Goal: Information Seeking & Learning: Compare options

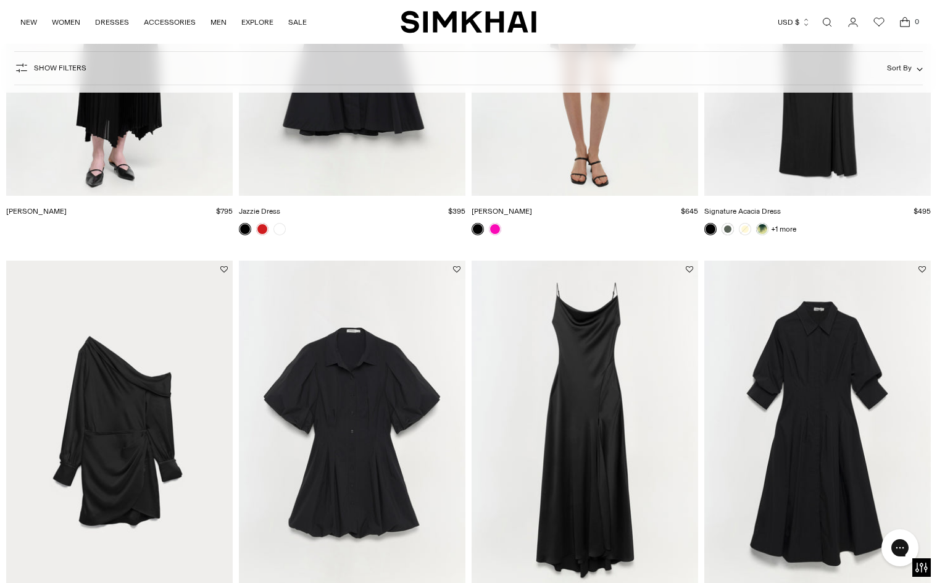
scroll to position [785, 0]
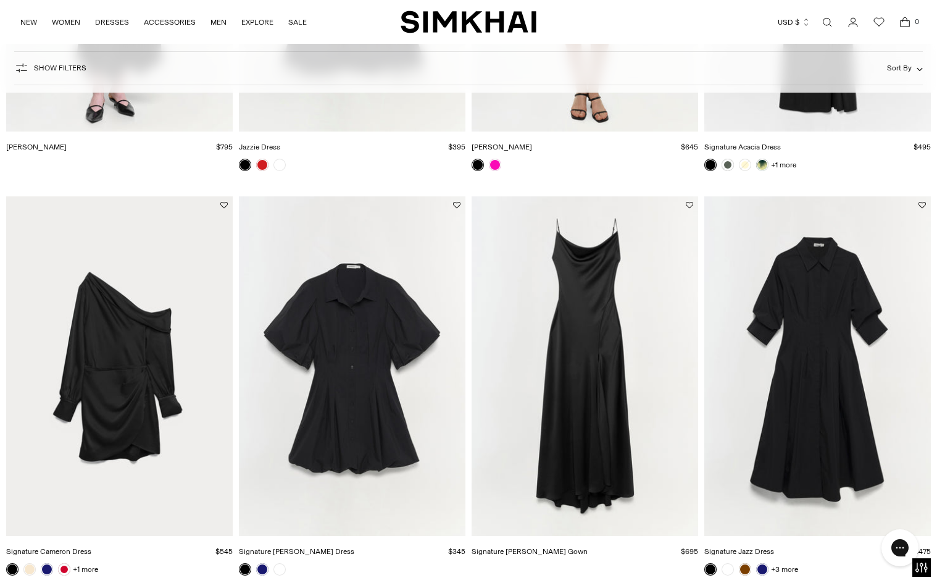
click at [0, 0] on img "Signature Cleo Dress" at bounding box center [0, 0] width 0 height 0
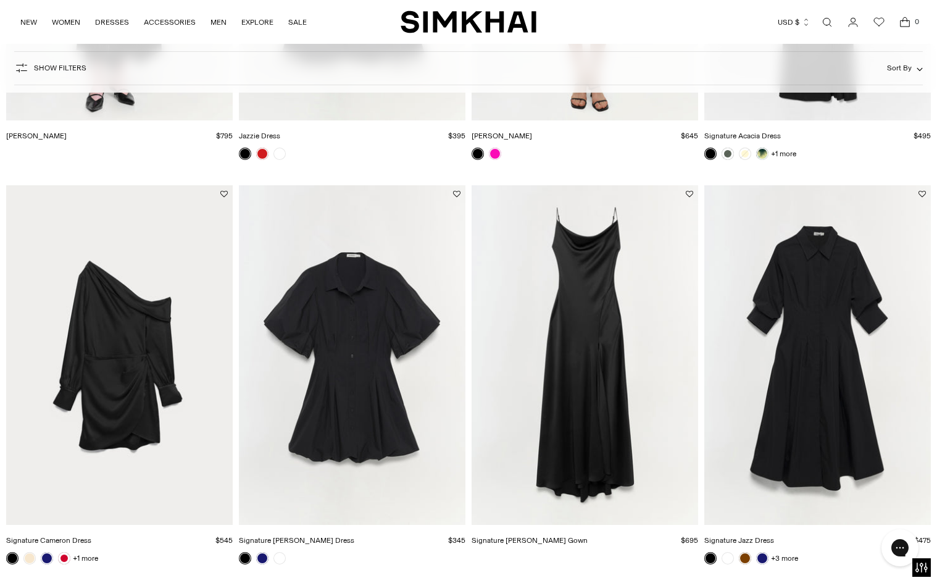
scroll to position [875, 0]
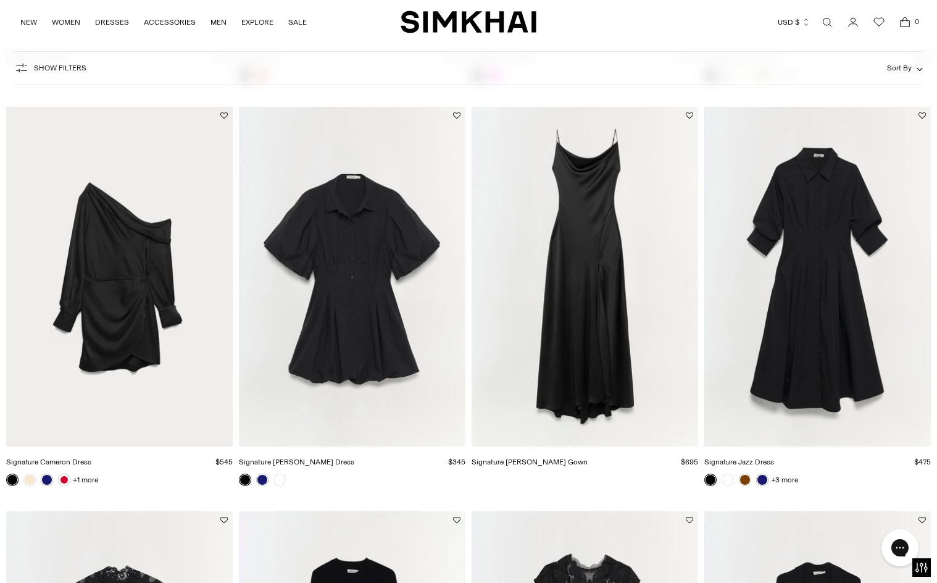
click at [0, 0] on img "Signature Jazz Dress" at bounding box center [0, 0] width 0 height 0
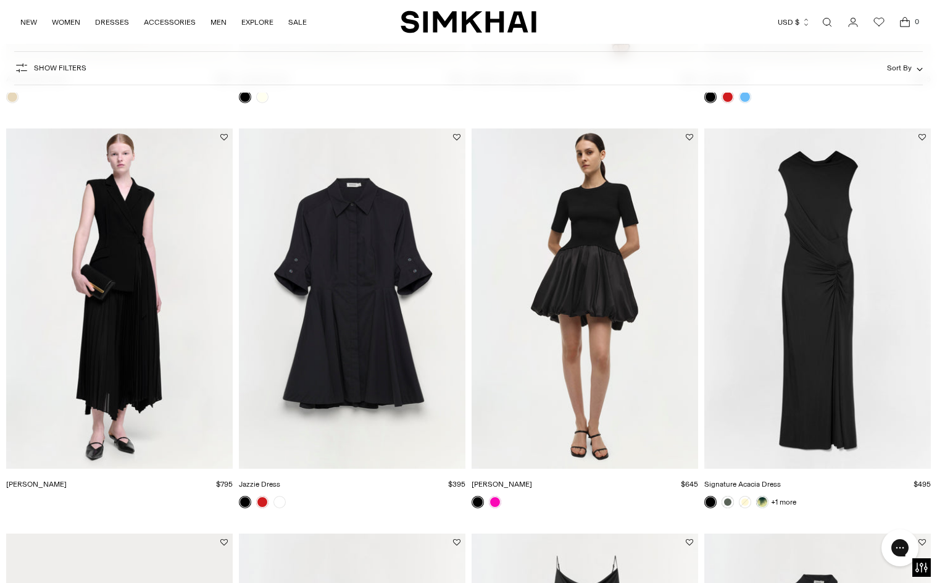
scroll to position [415, 0]
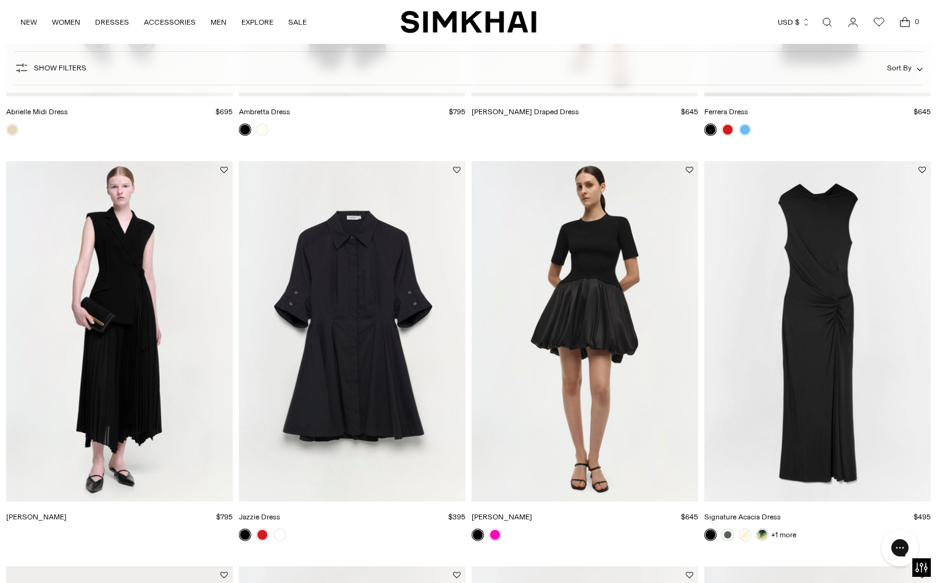
click at [0, 0] on img "Jazzie Dress" at bounding box center [0, 0] width 0 height 0
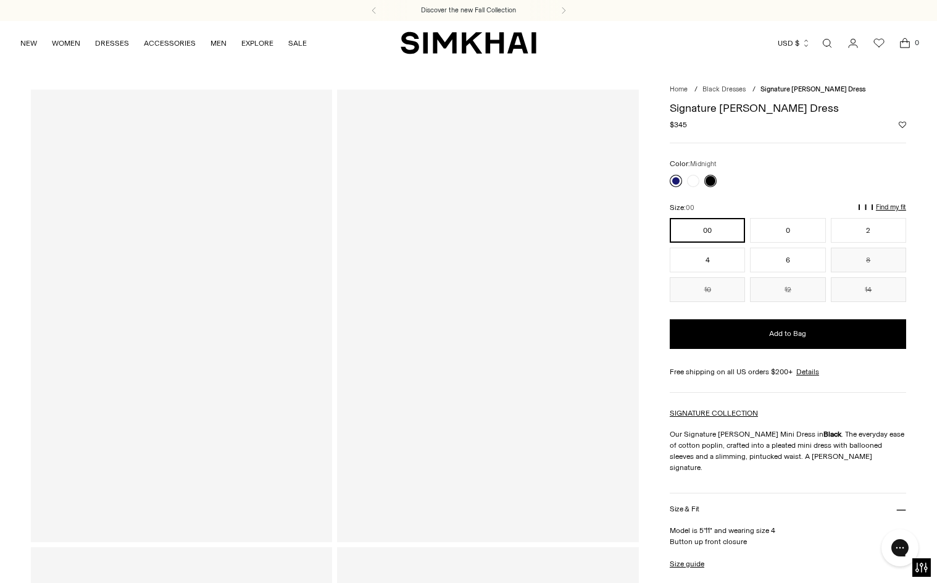
click at [674, 180] on link at bounding box center [676, 181] width 12 height 12
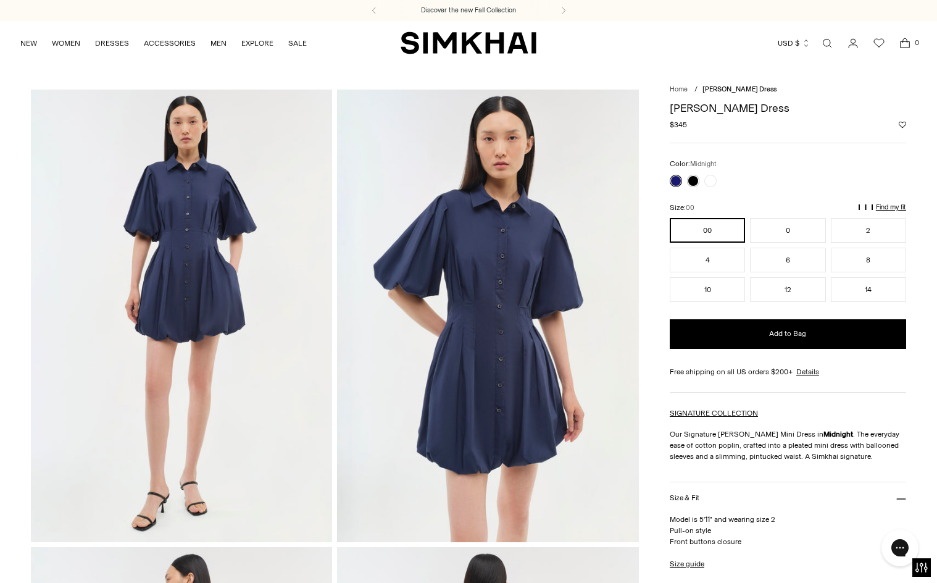
click at [448, 248] on img at bounding box center [487, 316] width 301 height 453
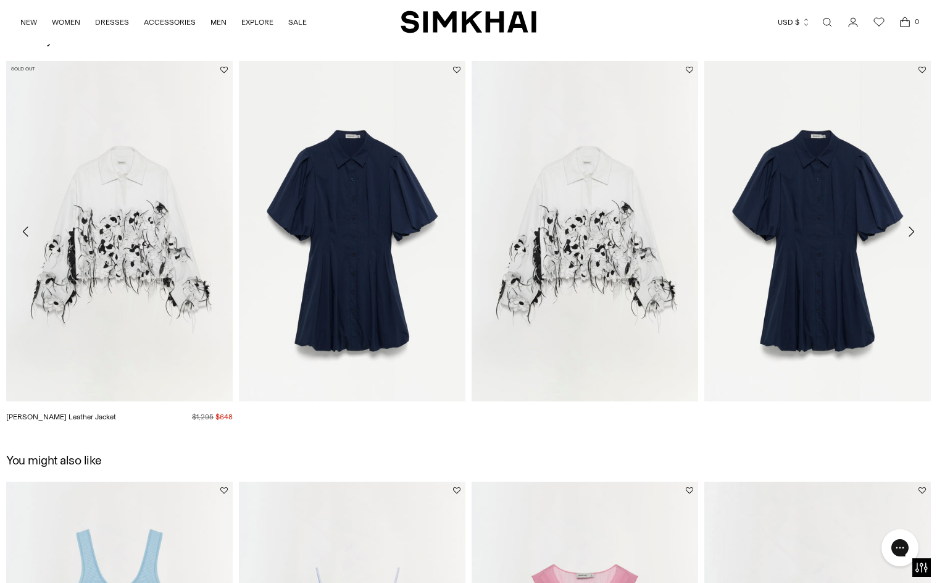
scroll to position [1461, 0]
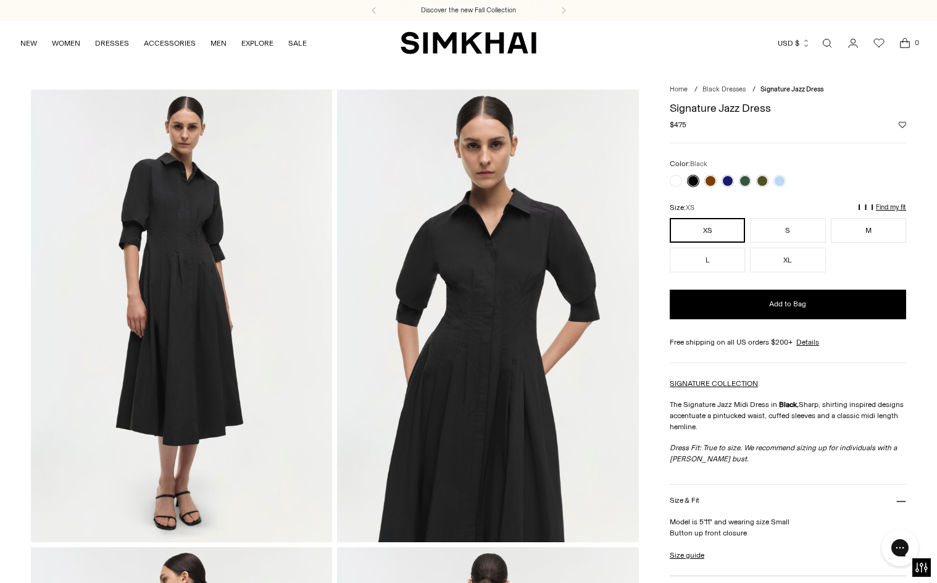
click at [690, 180] on link at bounding box center [693, 181] width 12 height 12
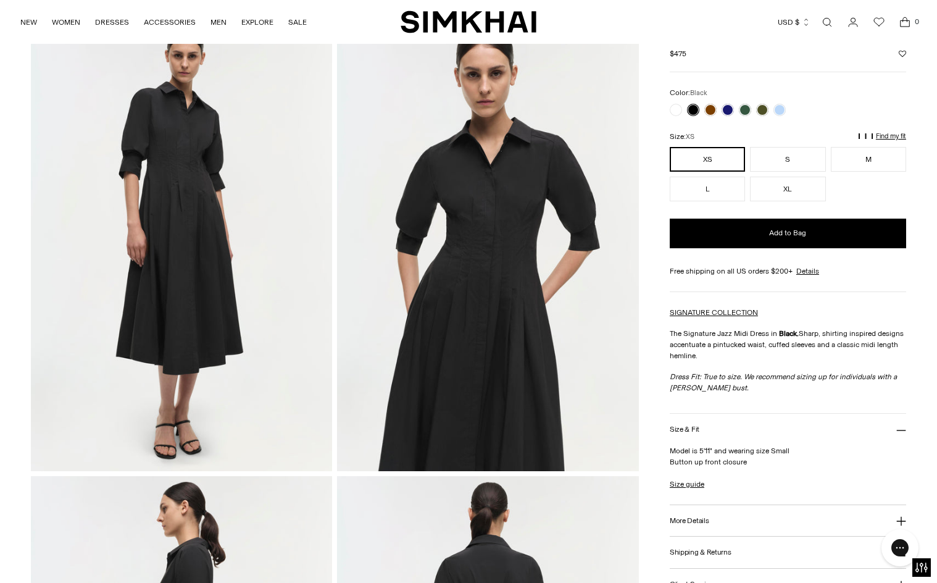
scroll to position [17, 0]
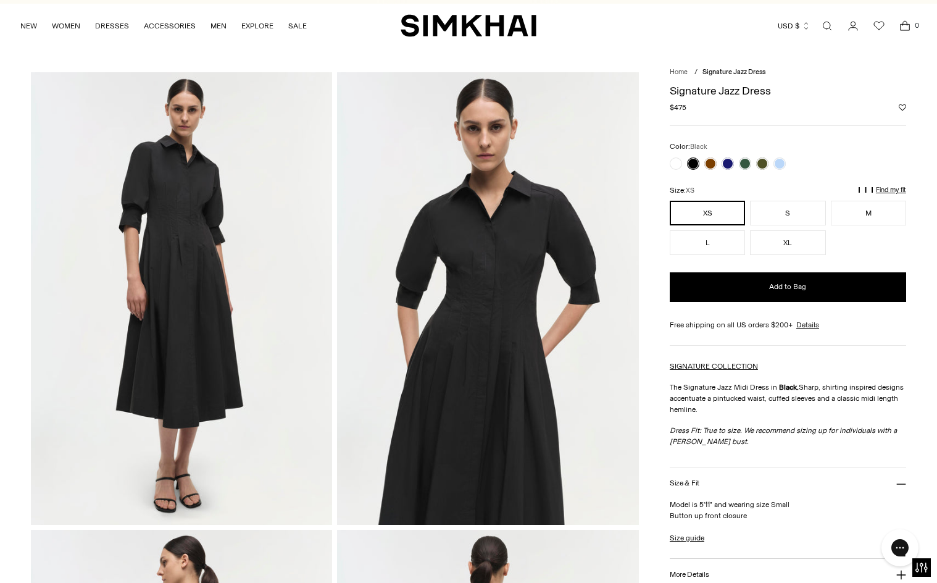
click at [182, 303] on img at bounding box center [181, 298] width 301 height 453
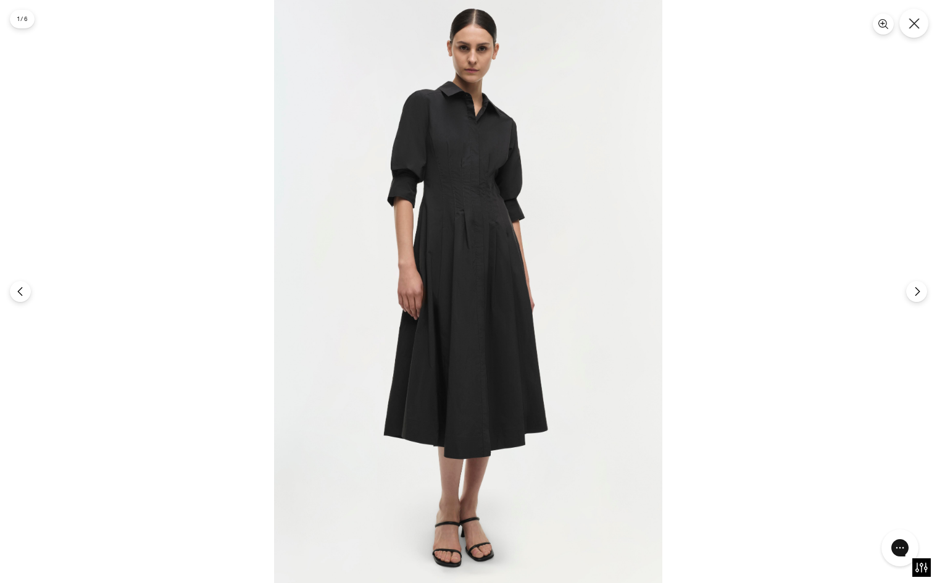
click at [910, 29] on button "Close" at bounding box center [914, 23] width 29 height 29
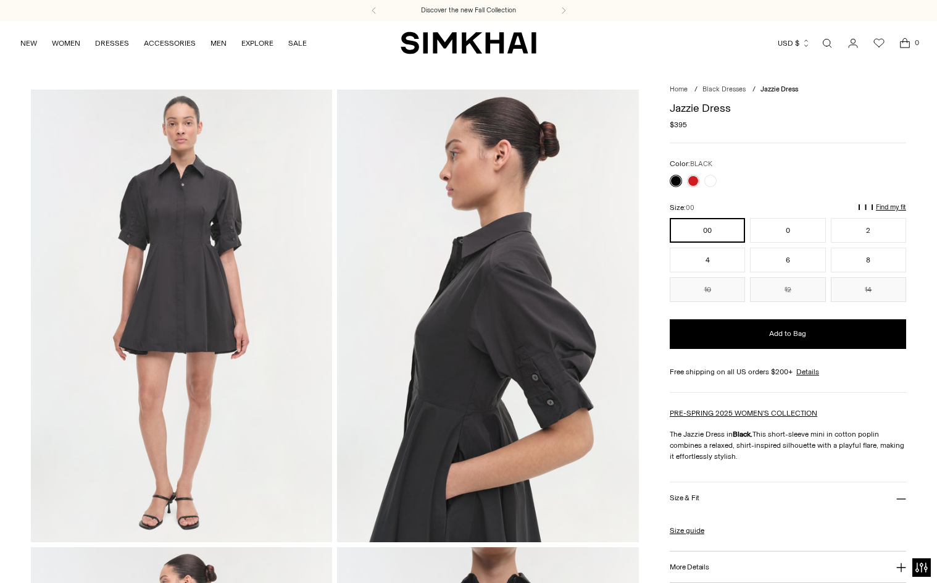
click at [269, 299] on img at bounding box center [181, 316] width 301 height 453
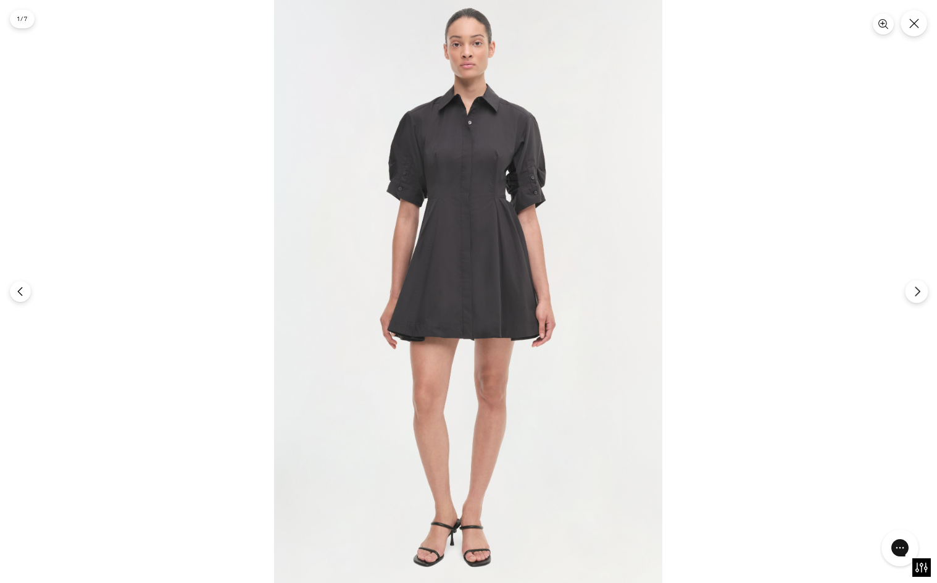
click at [916, 291] on icon "Next" at bounding box center [917, 291] width 11 height 11
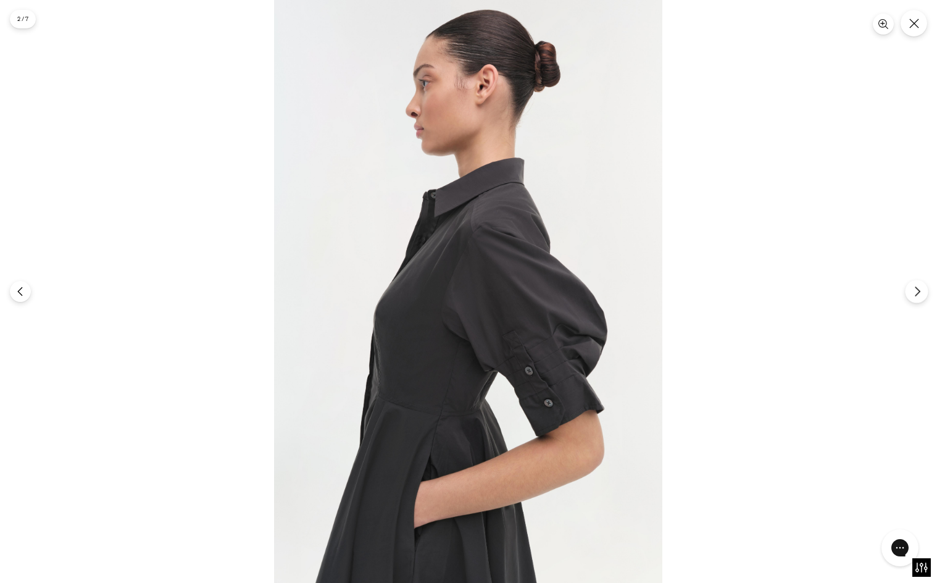
click at [916, 291] on icon "Next" at bounding box center [917, 291] width 11 height 11
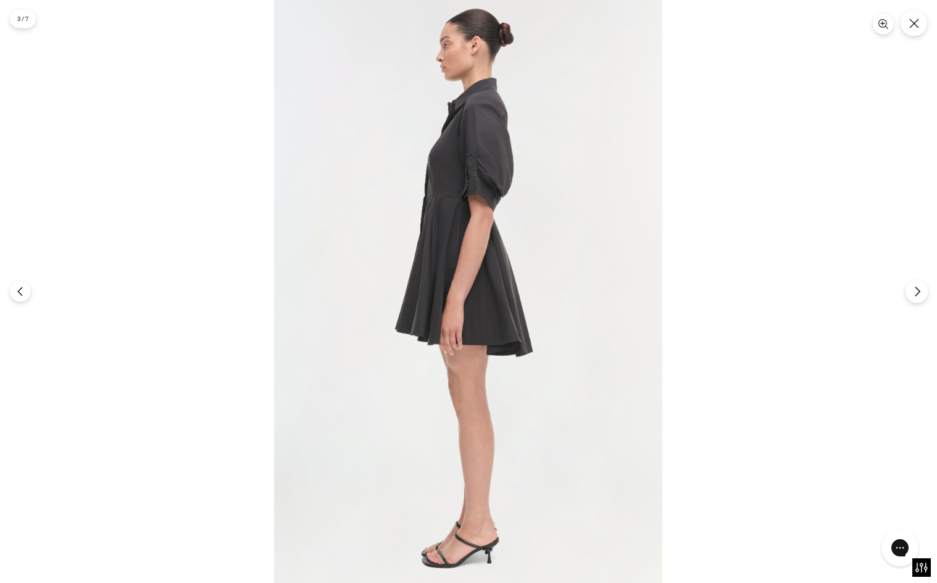
click at [916, 291] on icon "Next" at bounding box center [917, 291] width 11 height 11
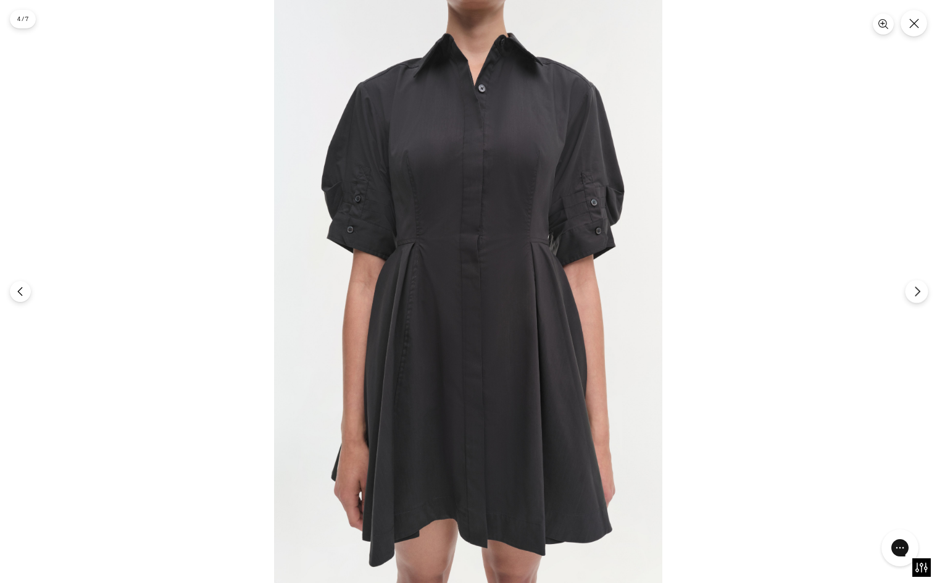
click at [916, 291] on icon "Next" at bounding box center [917, 291] width 11 height 11
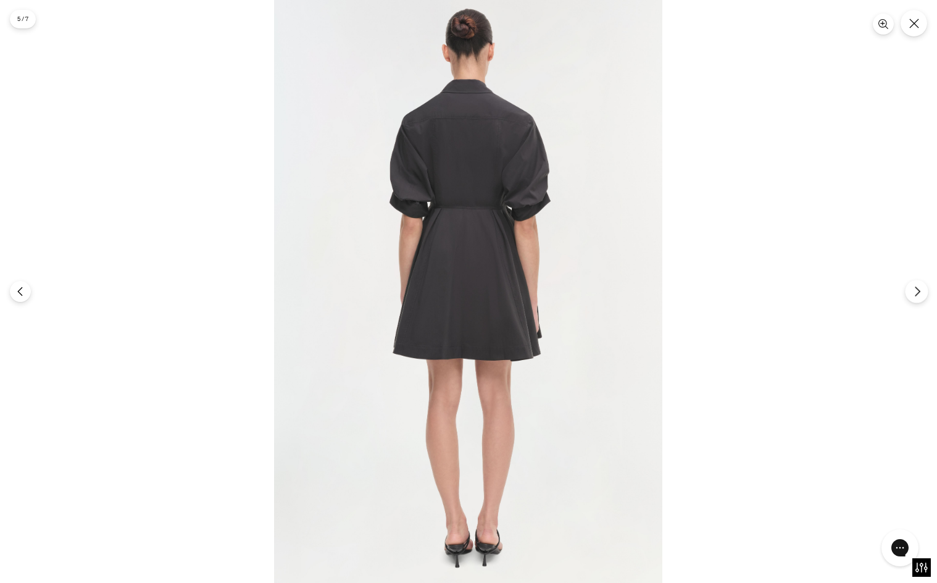
click at [916, 291] on icon "Next" at bounding box center [917, 291] width 11 height 11
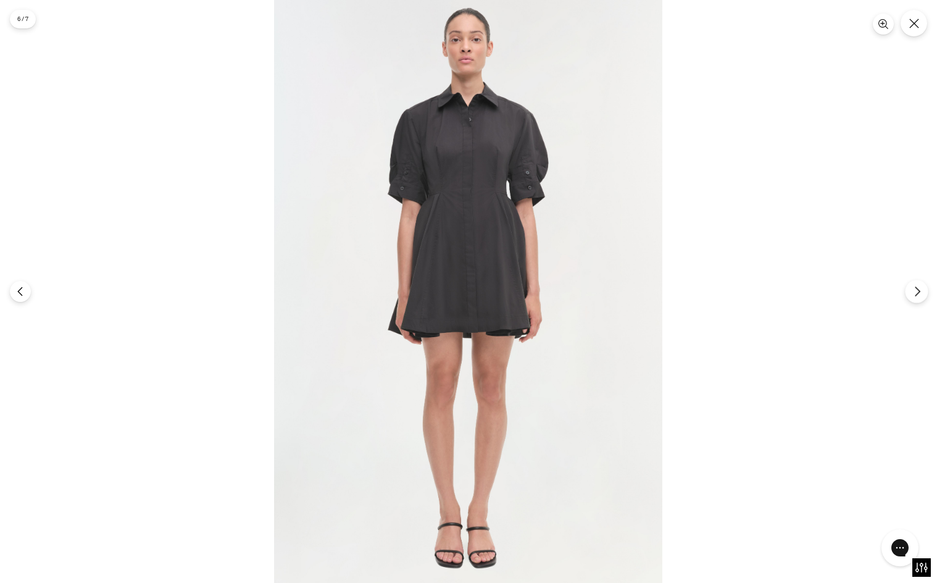
click at [916, 291] on icon "Next" at bounding box center [917, 291] width 11 height 11
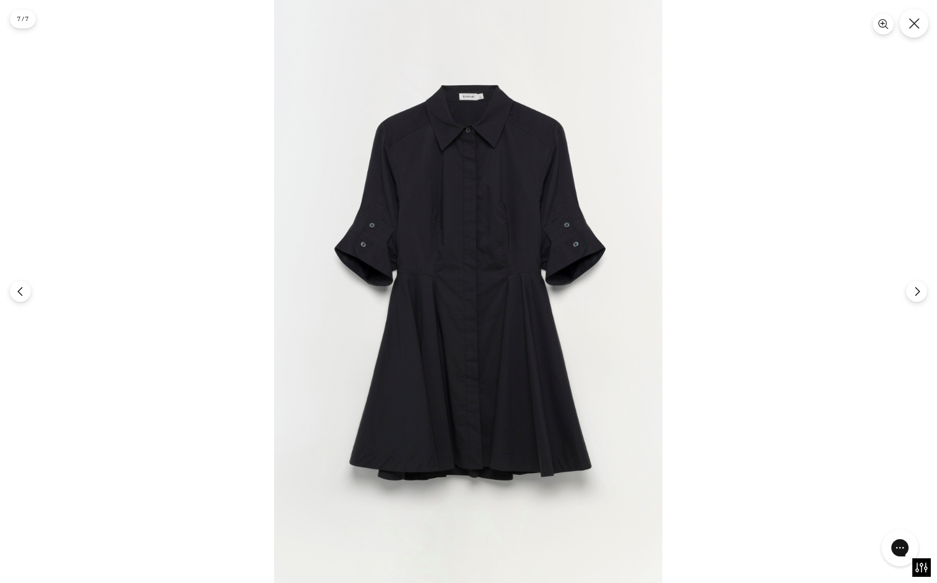
click at [921, 30] on button "Close" at bounding box center [914, 23] width 29 height 29
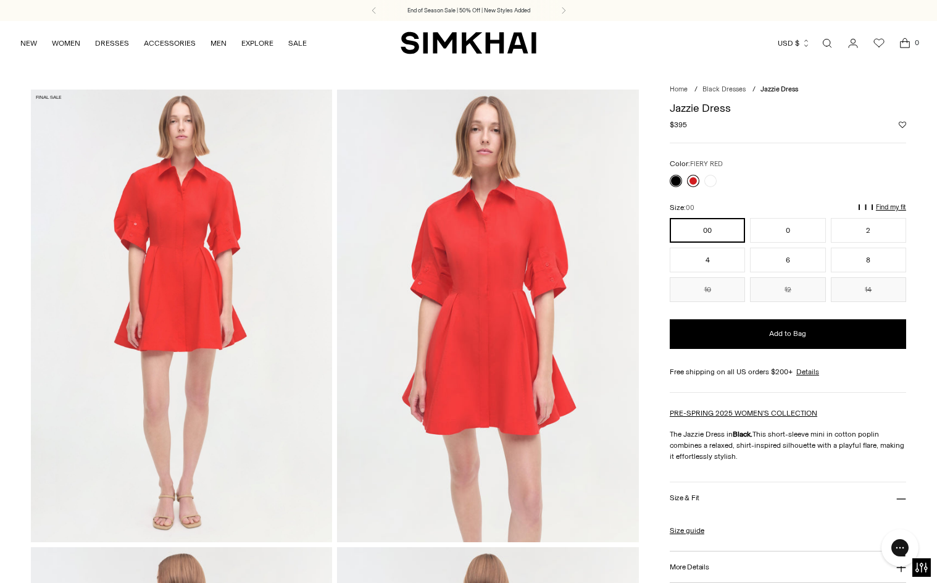
click at [696, 182] on link at bounding box center [693, 181] width 12 height 12
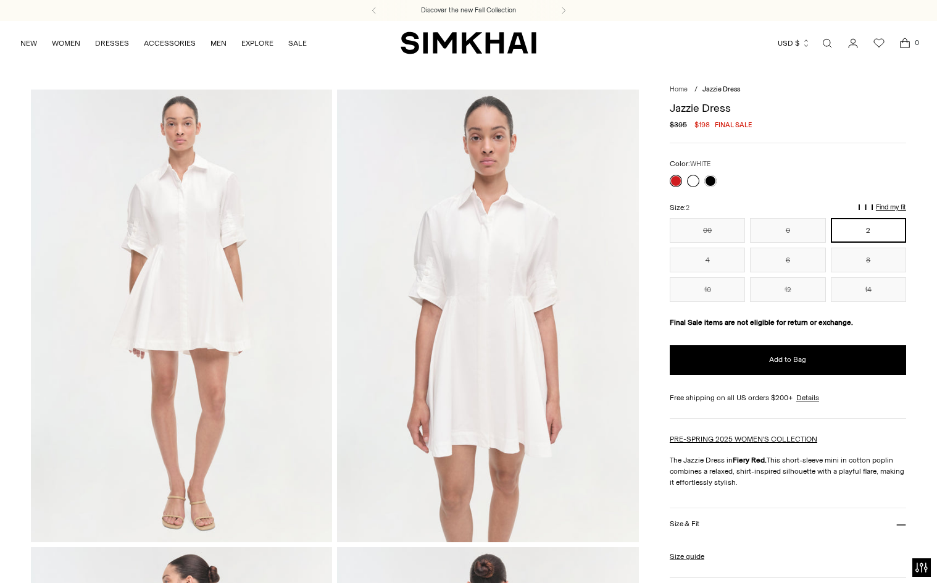
click at [698, 182] on link at bounding box center [693, 181] width 12 height 12
